Goal: Task Accomplishment & Management: Manage account settings

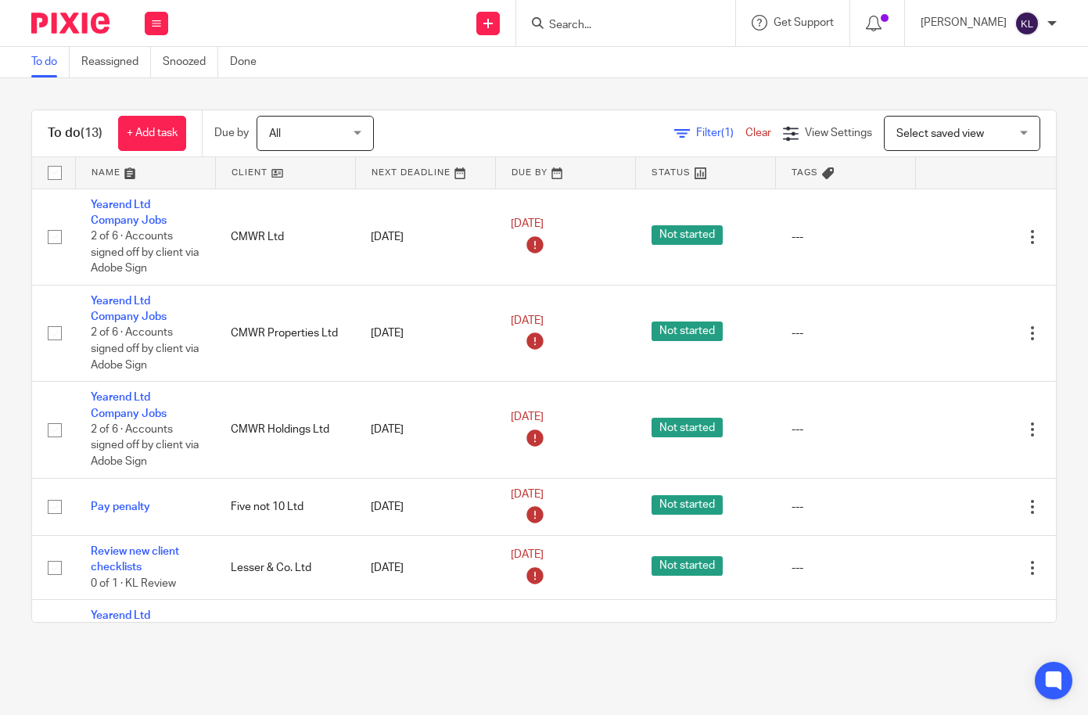
click at [609, 26] on input "Search" at bounding box center [618, 26] width 141 height 14
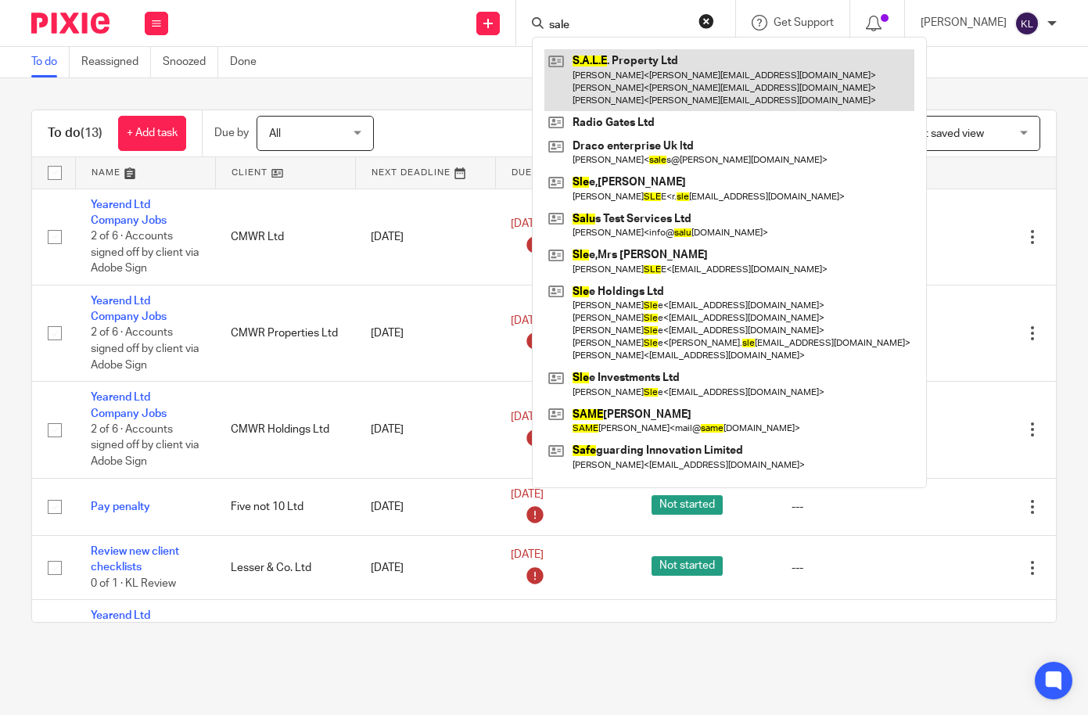
type input "sale"
click at [629, 59] on link at bounding box center [730, 80] width 370 height 62
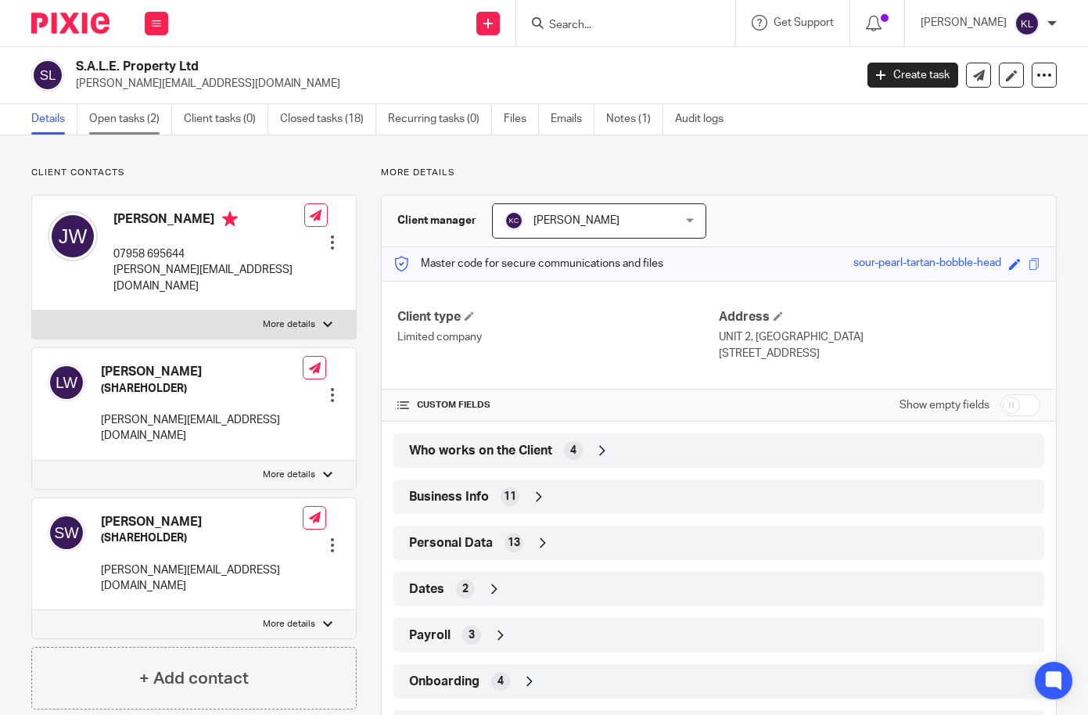
click at [146, 119] on link "Open tasks (2)" at bounding box center [130, 119] width 83 height 31
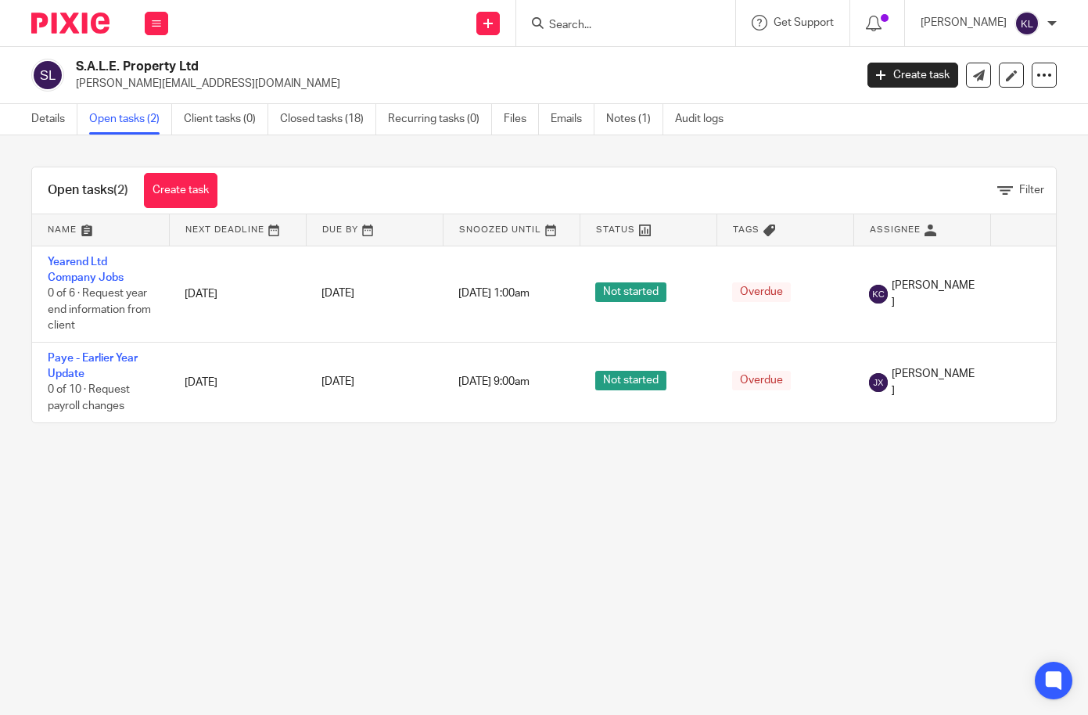
click at [85, 628] on main "S.A.L.E. Property Ltd [PERSON_NAME][EMAIL_ADDRESS][DOMAIN_NAME] Create task Upd…" at bounding box center [544, 357] width 1088 height 715
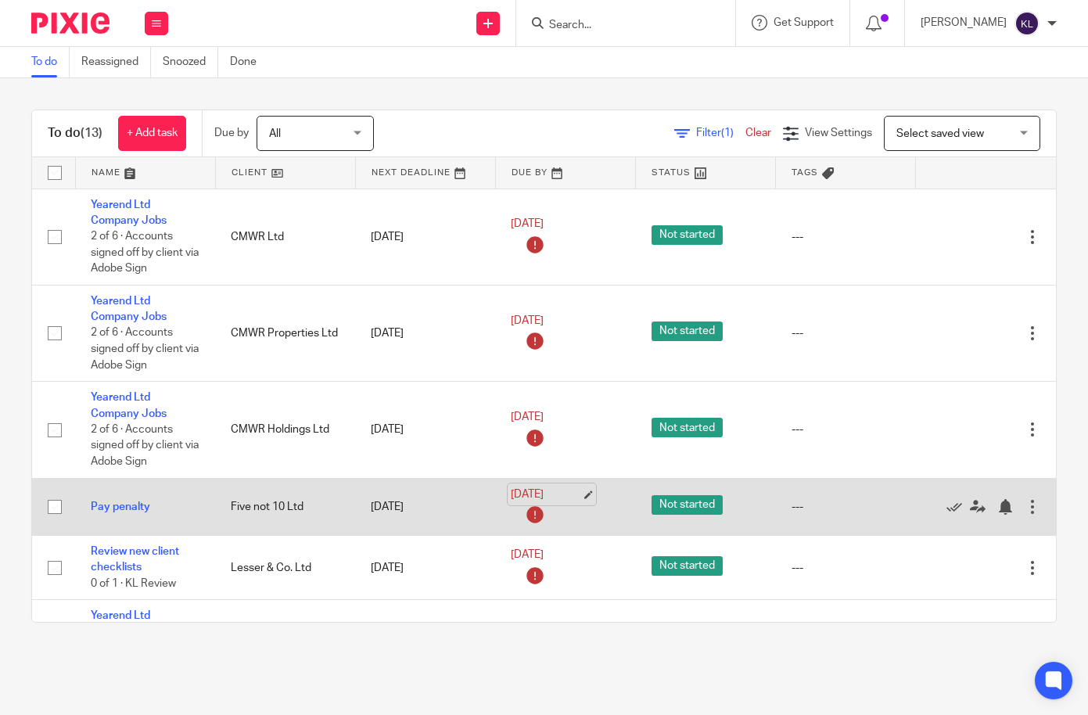
click at [533, 500] on link "[DATE]" at bounding box center [546, 495] width 70 height 16
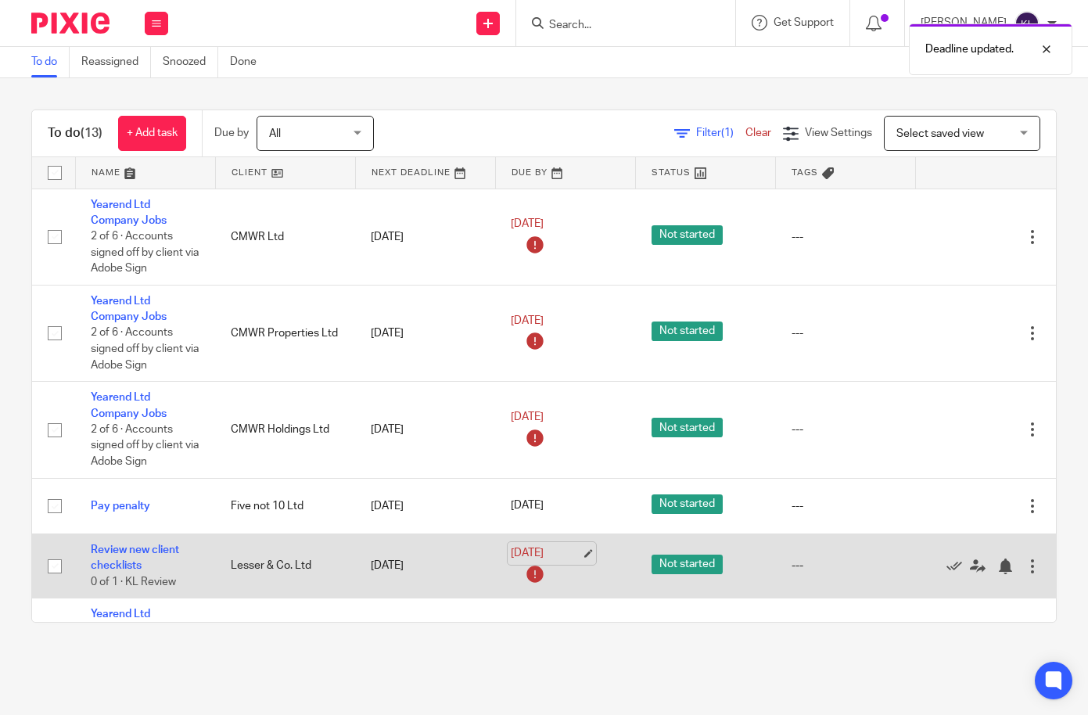
click at [538, 556] on link "[DATE]" at bounding box center [546, 553] width 70 height 16
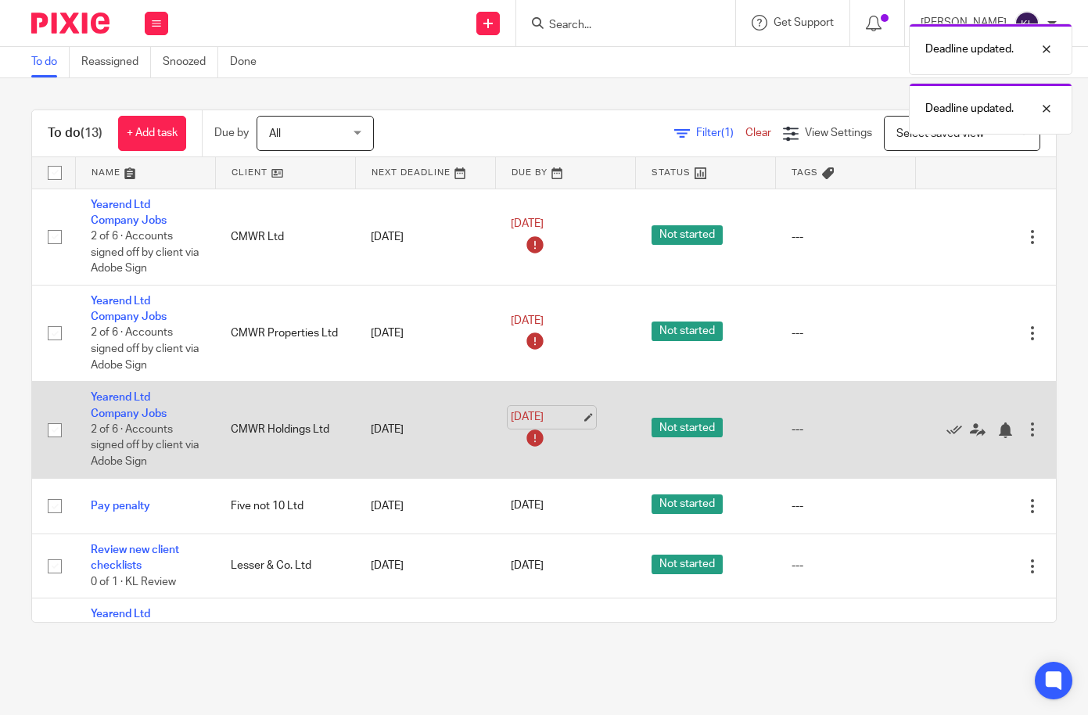
click at [556, 418] on link "[DATE]" at bounding box center [546, 417] width 70 height 16
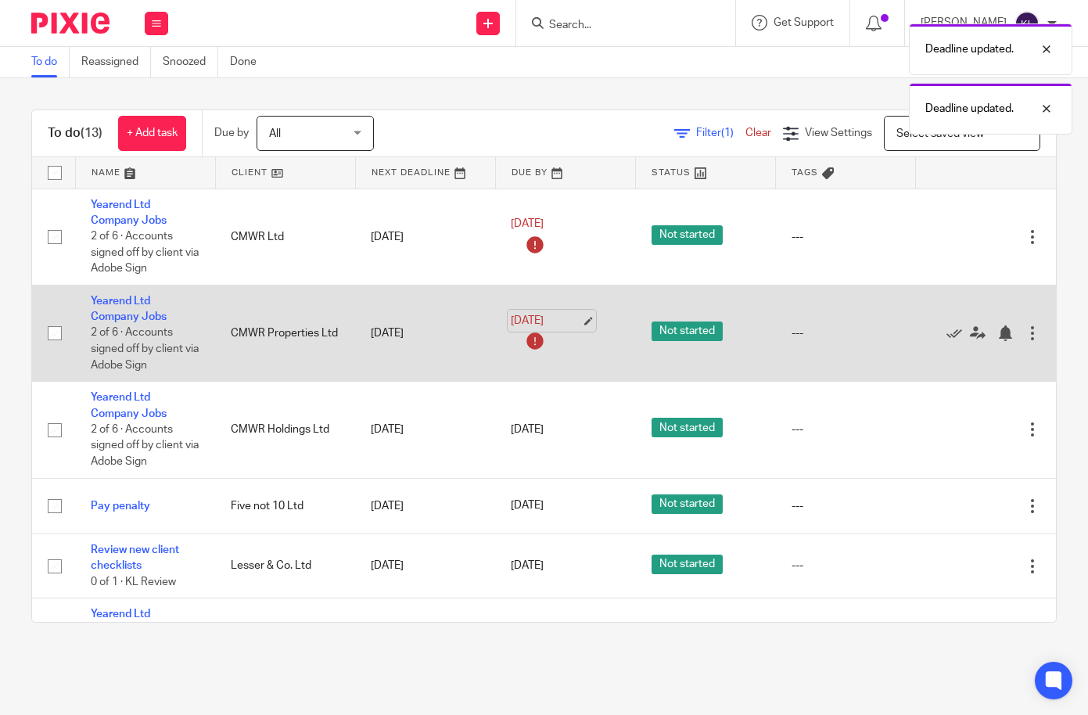
click at [537, 322] on link "[DATE]" at bounding box center [546, 321] width 70 height 16
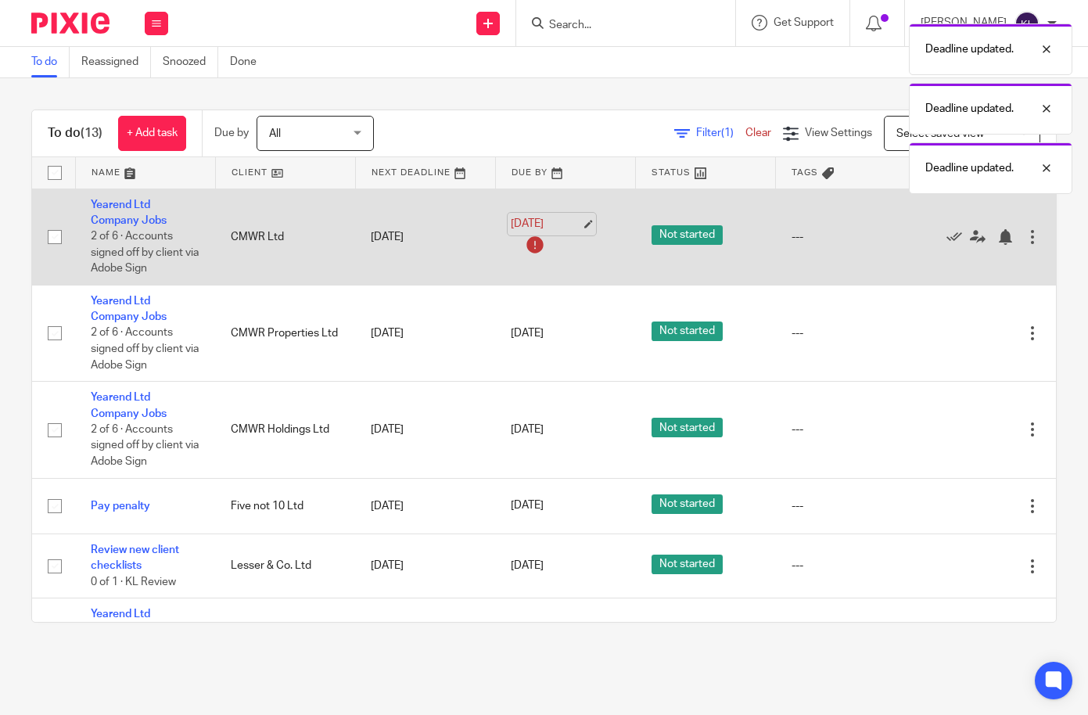
click at [529, 222] on link "[DATE]" at bounding box center [546, 224] width 70 height 16
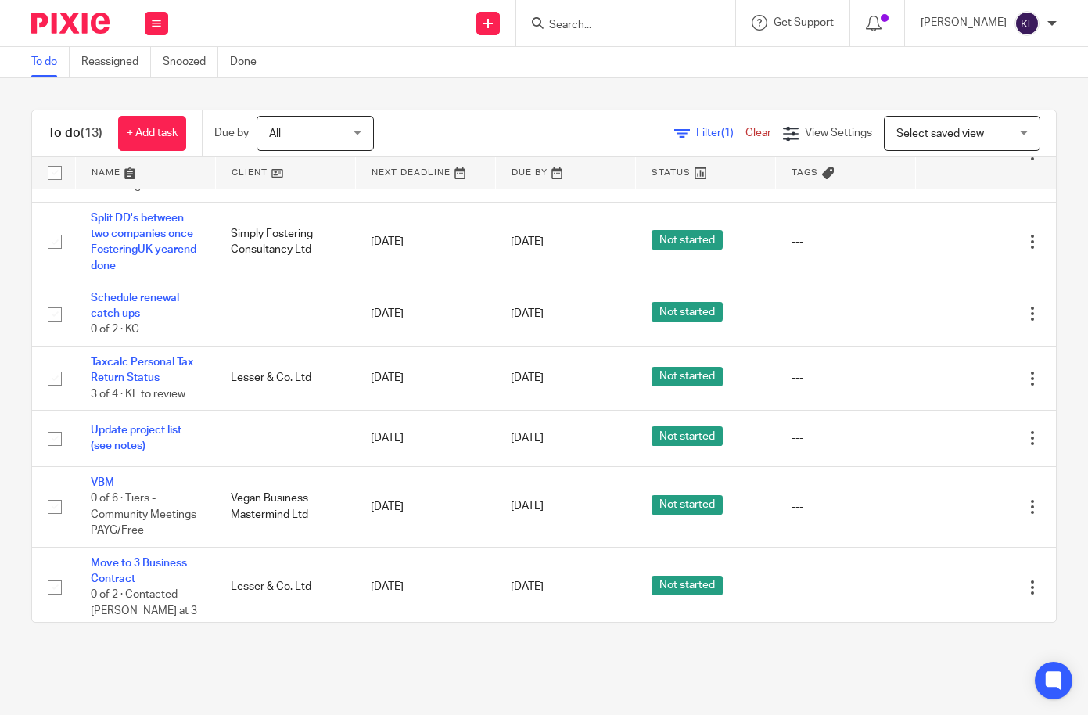
scroll to position [488, 0]
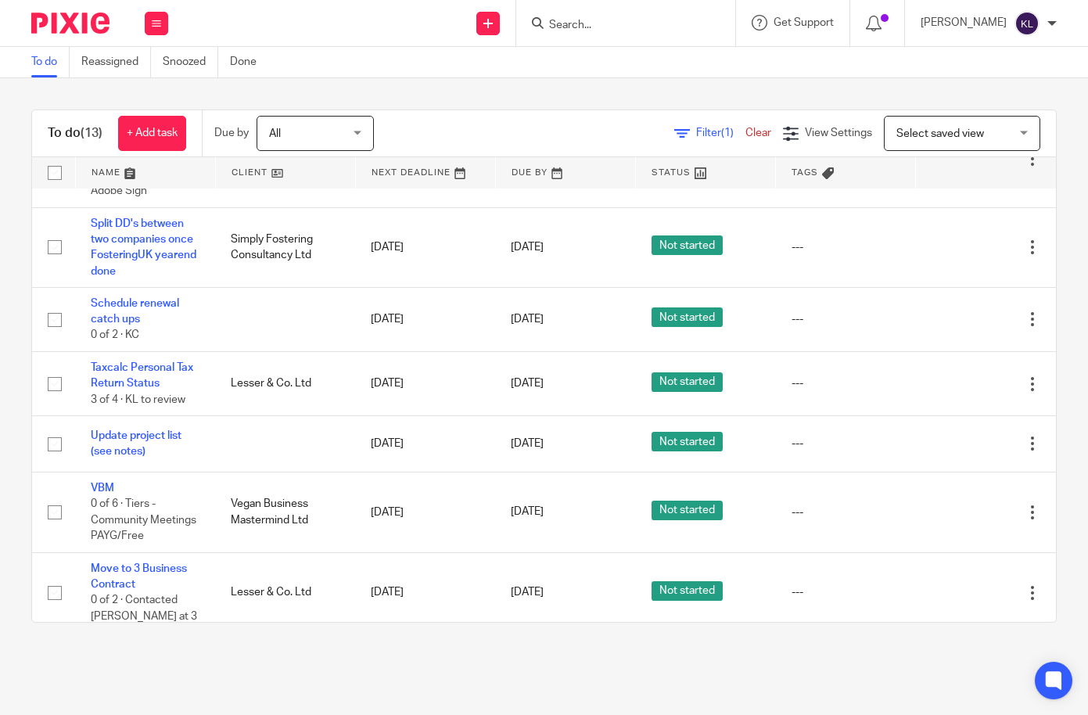
click at [103, 96] on div "To do (13) + Add task Due by All All [DATE] [DATE] This week Next week This mon…" at bounding box center [544, 366] width 1088 height 576
